Goal: Transaction & Acquisition: Purchase product/service

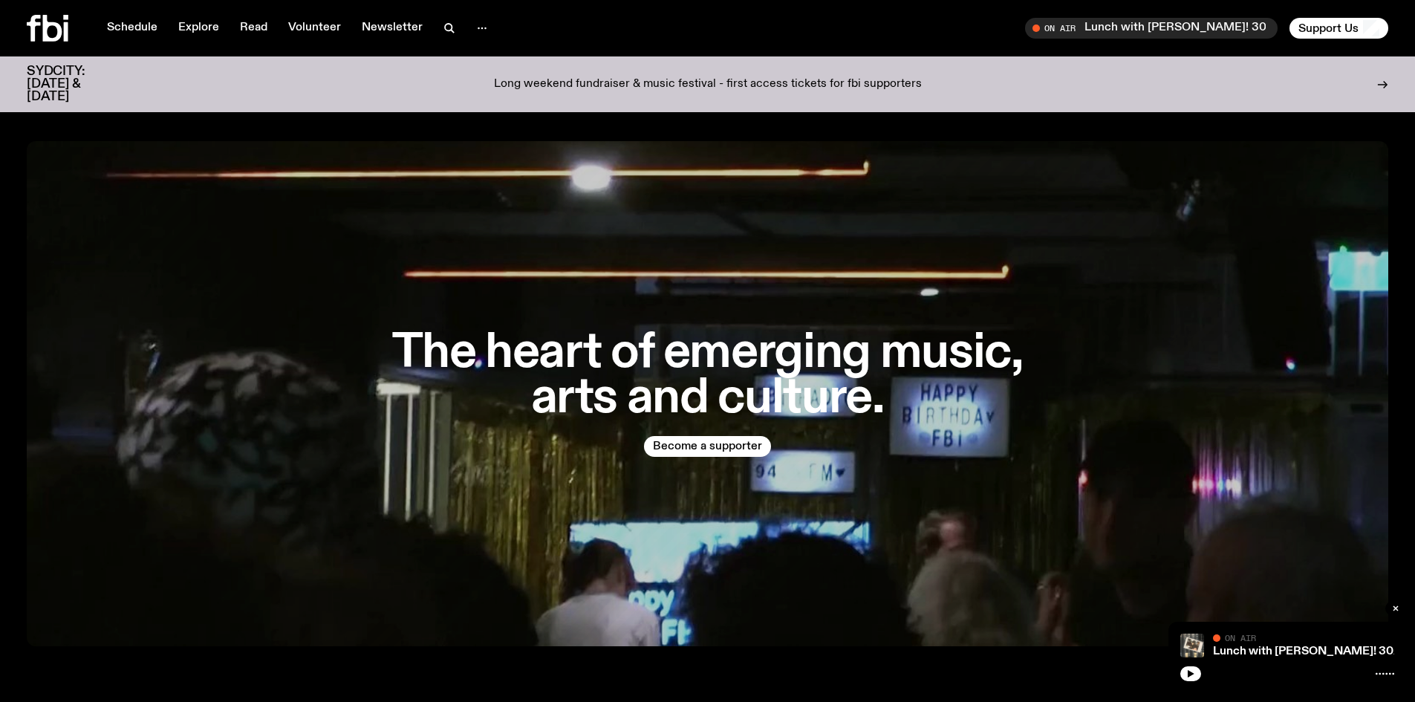
click at [813, 78] on p "Long weekend fundraiser & music festival - first access tickets for fbi support…" at bounding box center [708, 84] width 428 height 13
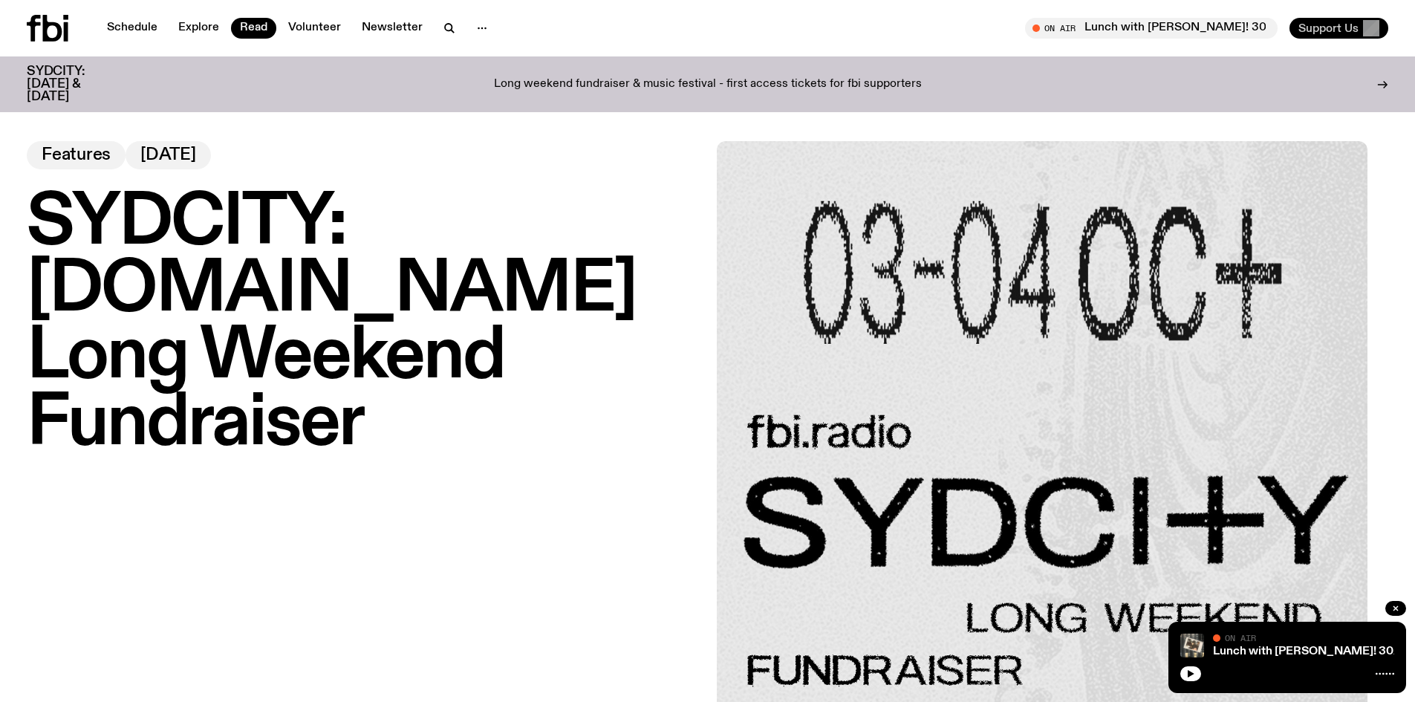
click at [1327, 23] on span "Support Us" at bounding box center [1328, 28] width 60 height 13
